Goal: Check status: Check status

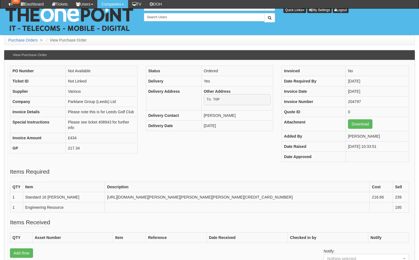
scroll to position [71, 0]
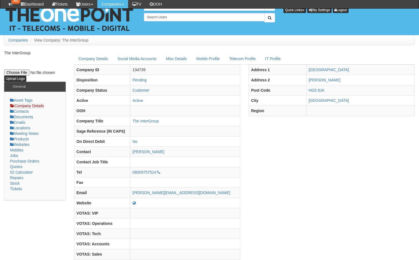
scroll to position [276, 0]
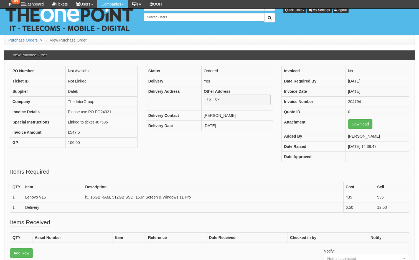
scroll to position [103, 0]
